Goal: Task Accomplishment & Management: Use online tool/utility

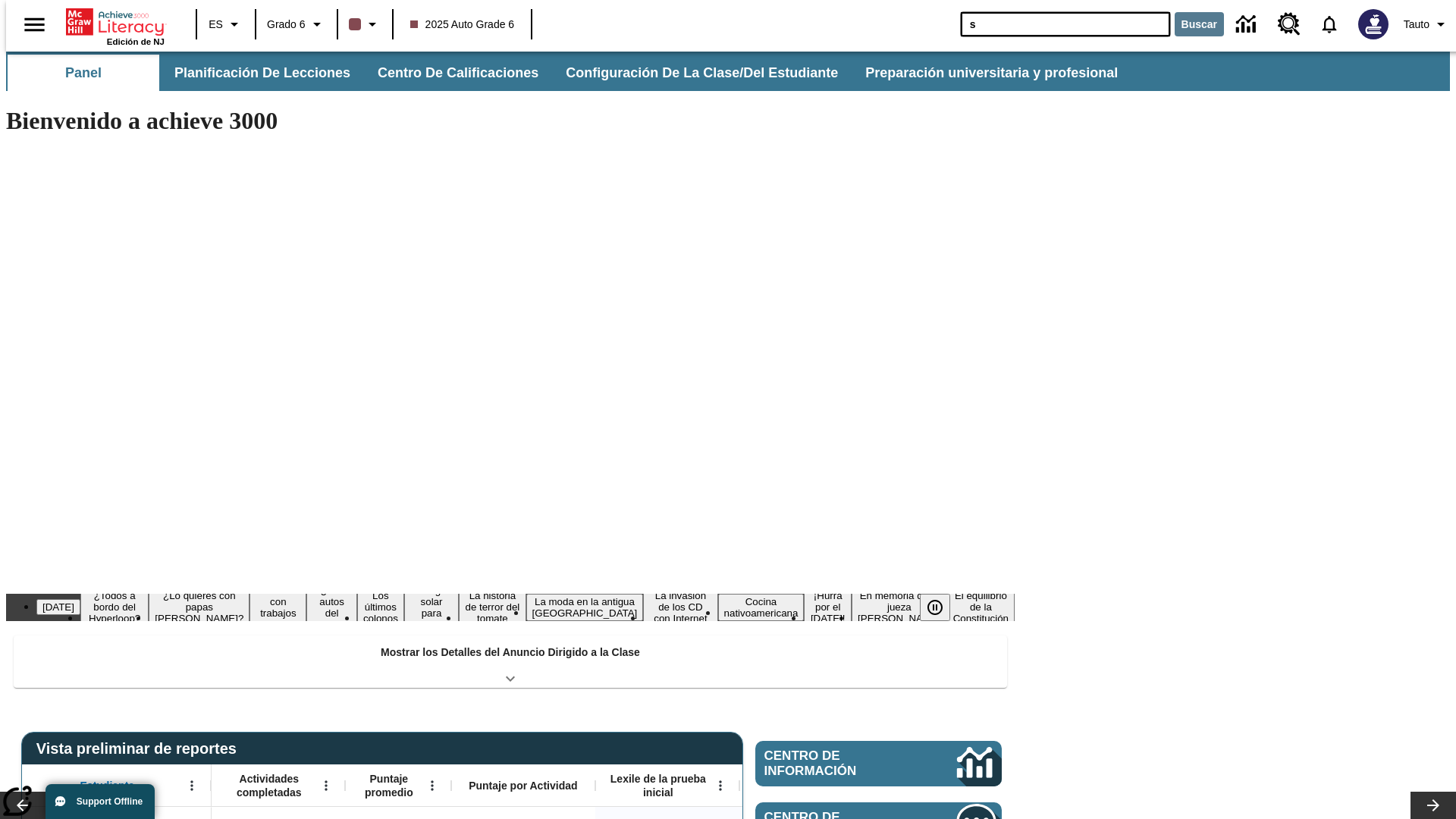
type input "s"
click at [1189, 24] on button "Buscar" at bounding box center [1199, 24] width 49 height 24
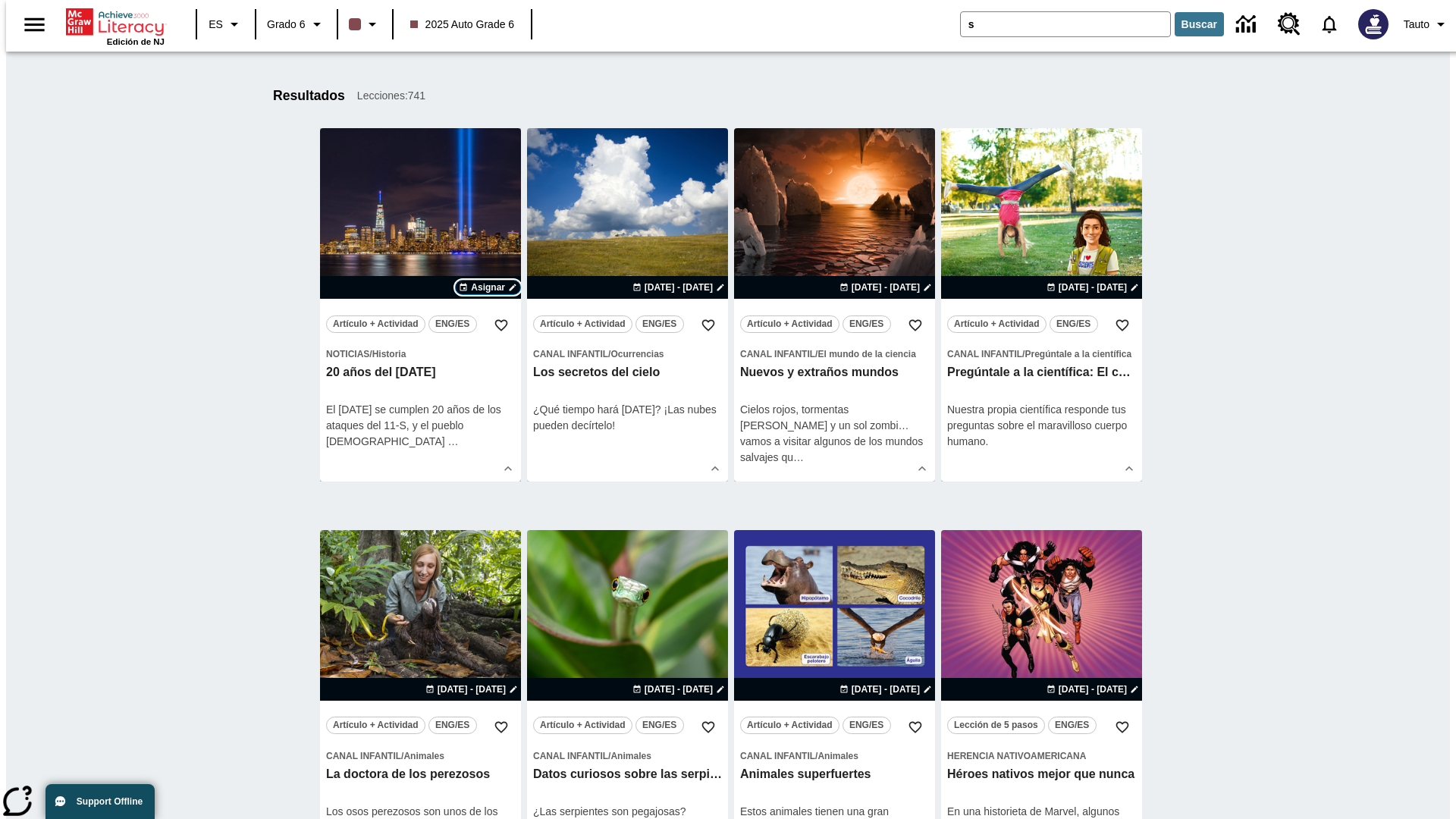
click at [488, 287] on span "Asignar" at bounding box center [488, 287] width 34 height 14
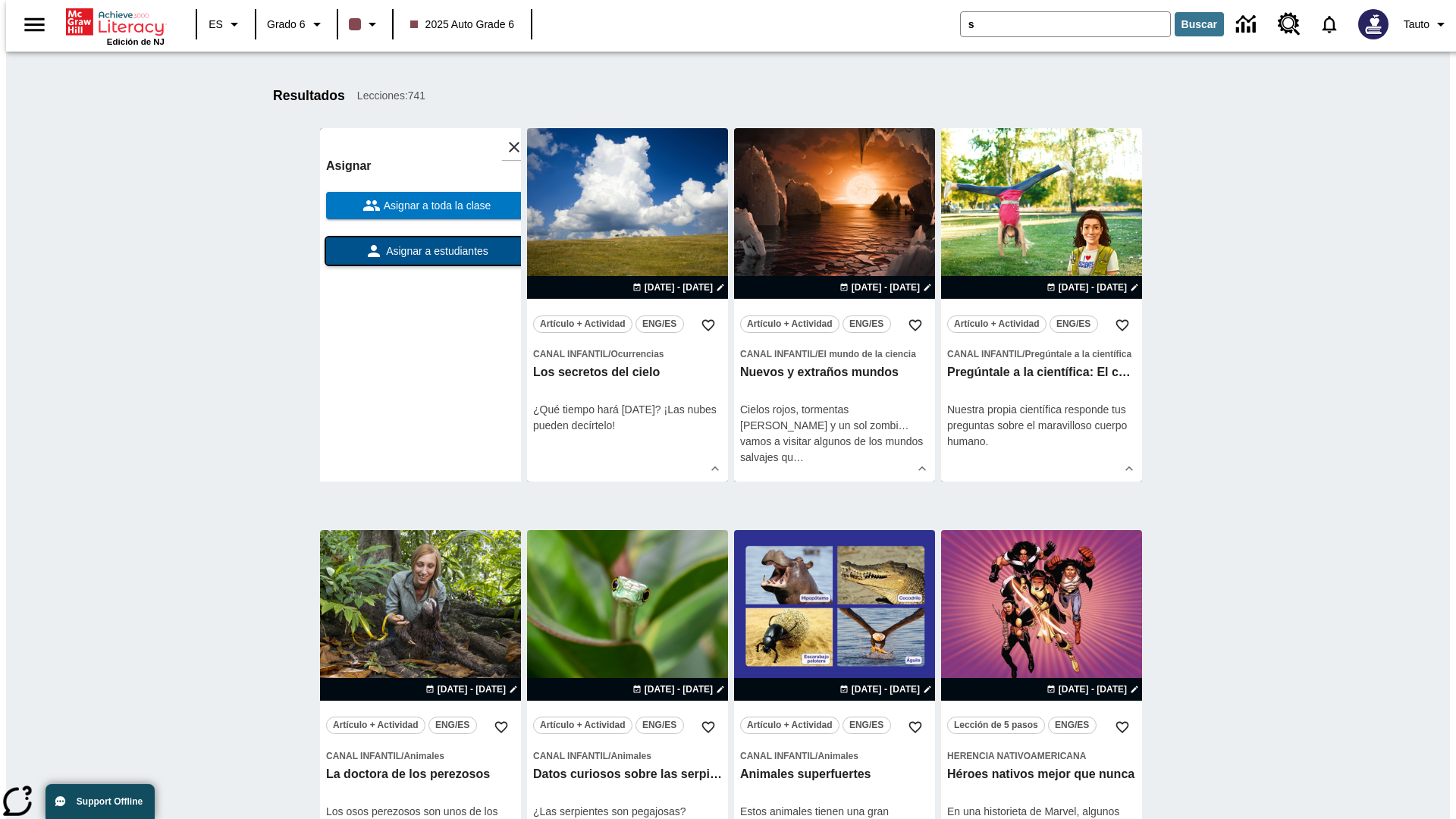
click at [420, 251] on span "Asignar a estudiantes" at bounding box center [435, 251] width 105 height 16
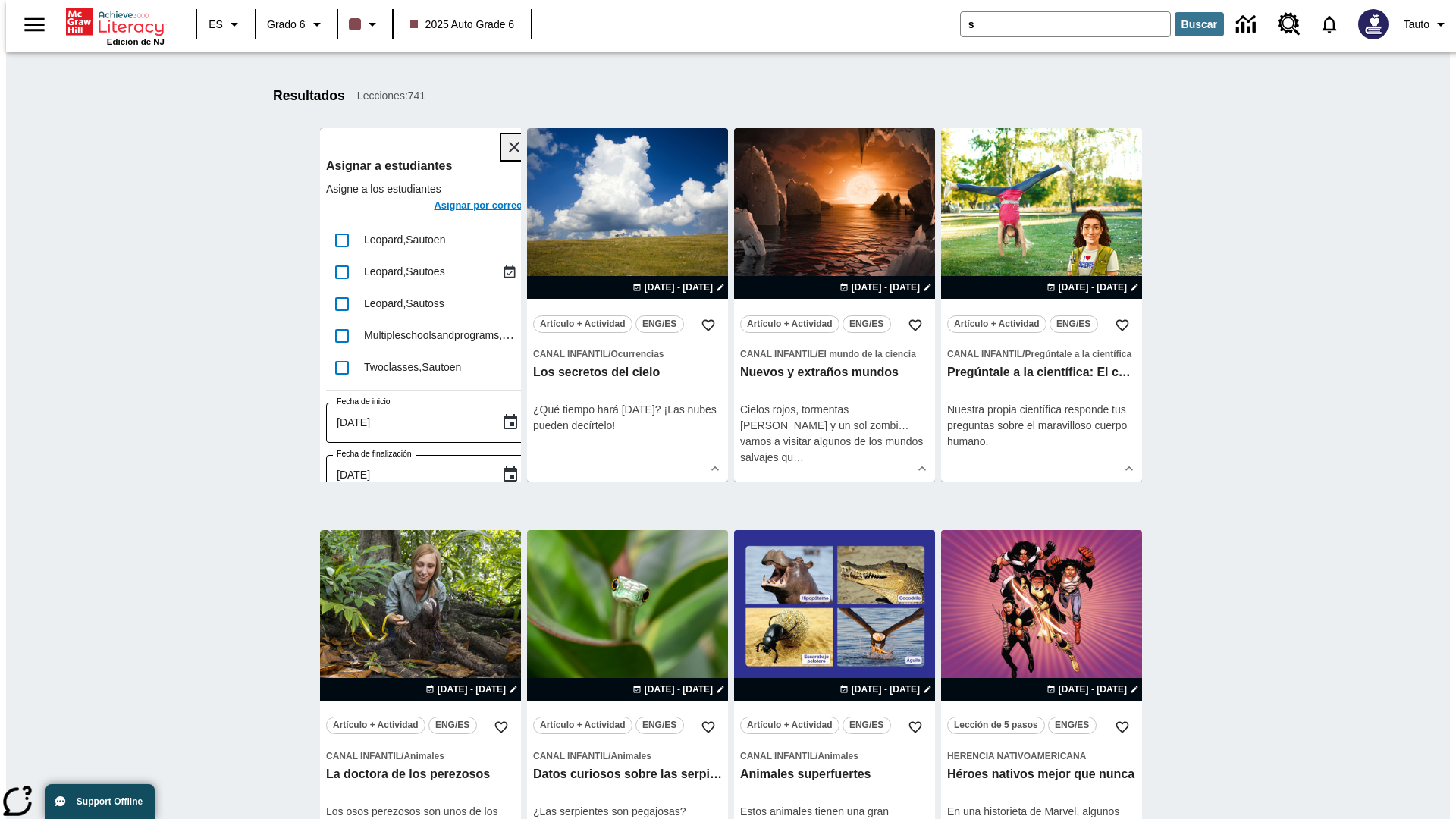
click at [509, 147] on icon "Cerrar" at bounding box center [514, 146] width 10 height 10
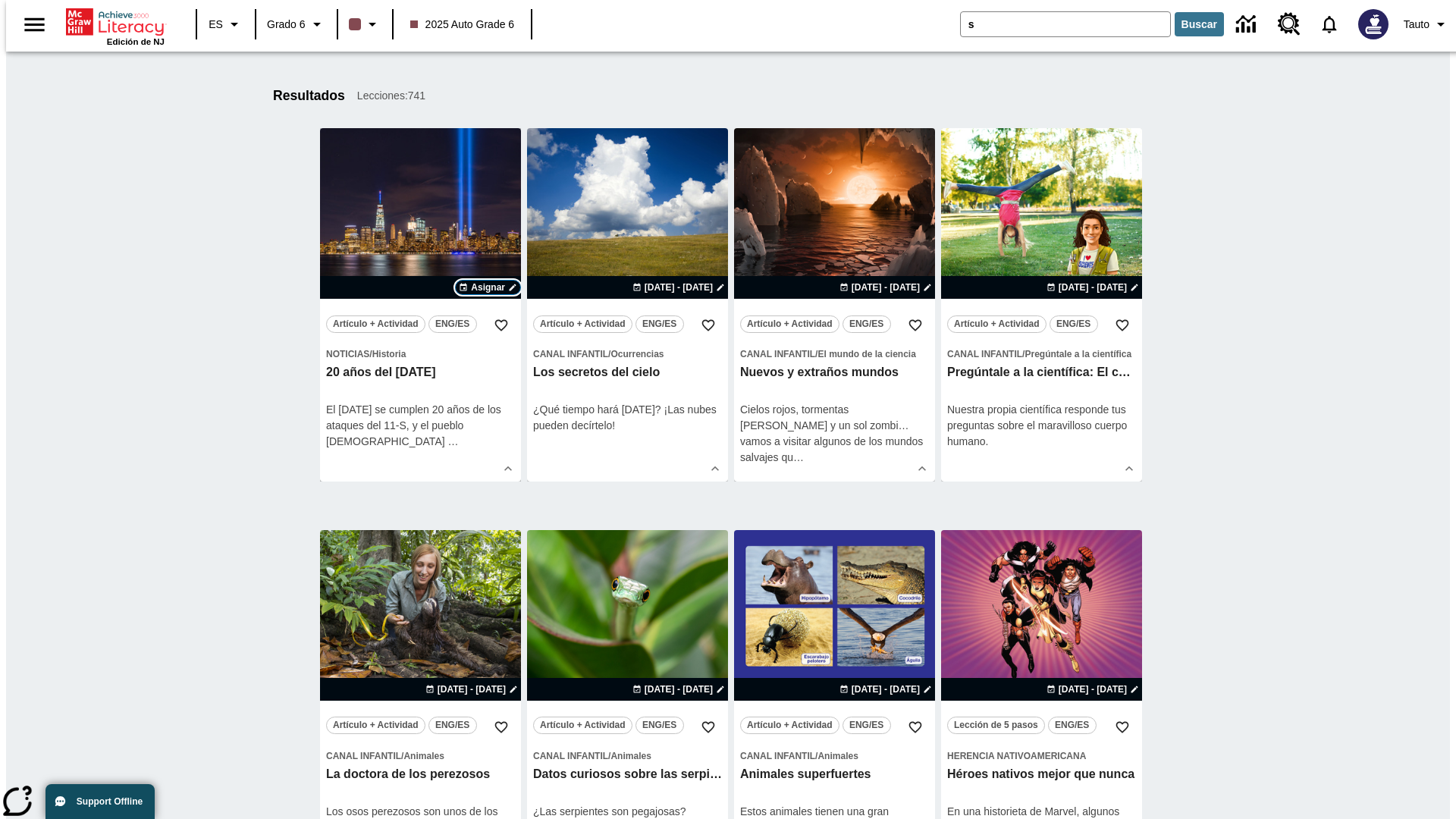
click at [488, 287] on span "Asignar" at bounding box center [488, 287] width 34 height 14
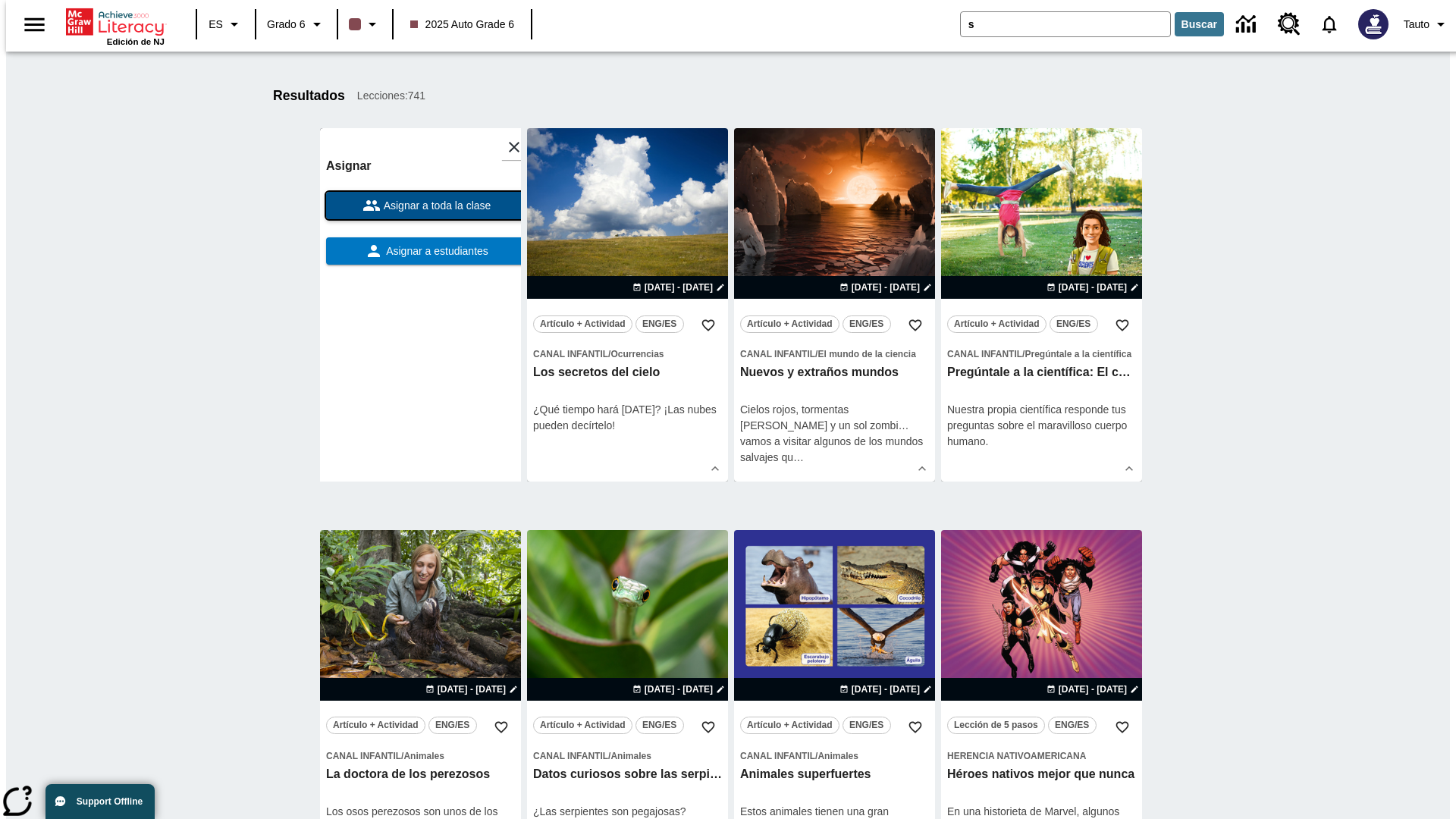
click at [420, 205] on span "Asignar a toda la clase" at bounding box center [435, 205] width 111 height 16
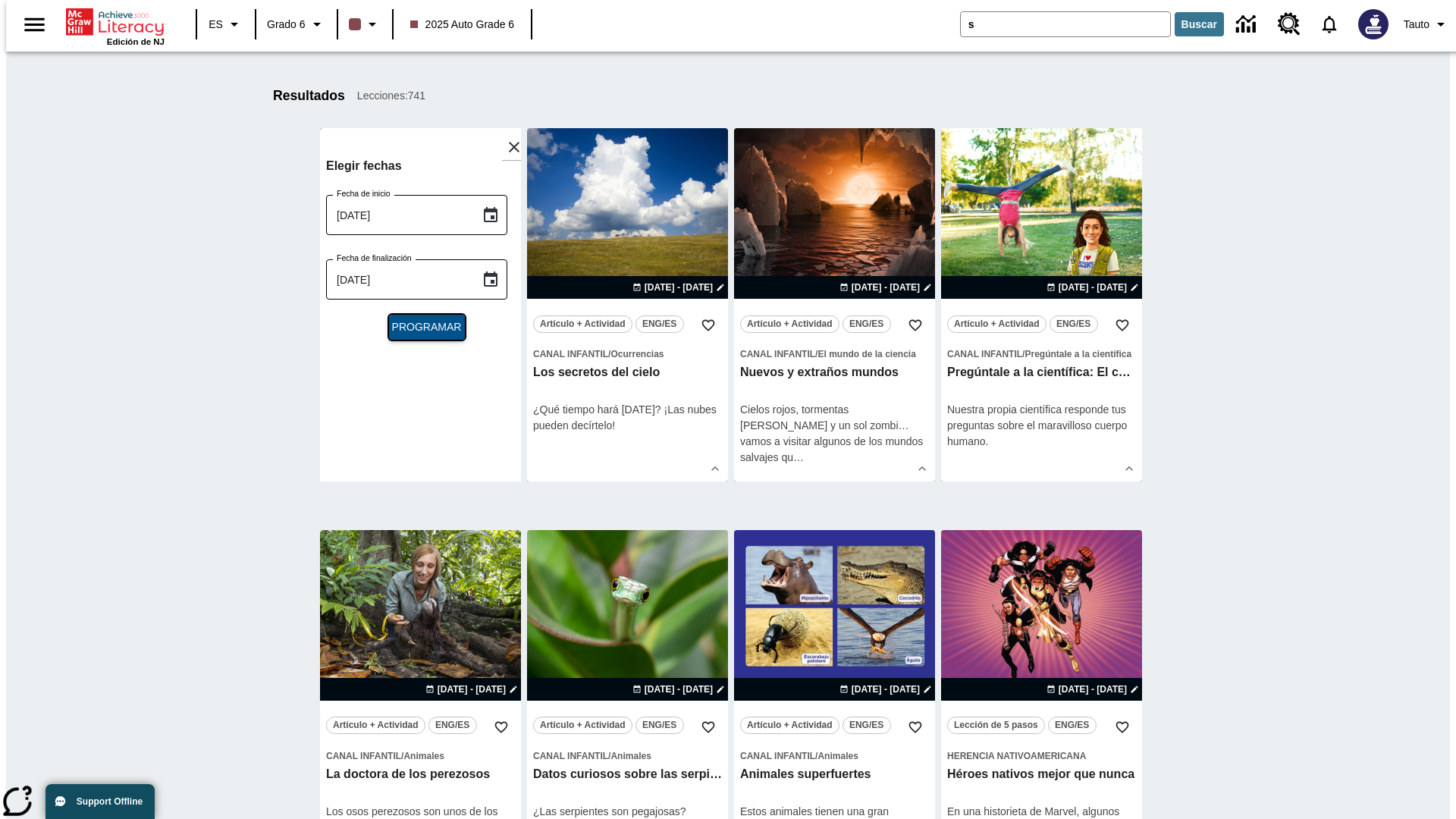
click at [420, 327] on span "Programar" at bounding box center [427, 326] width 70 height 16
